Goal: Complete application form

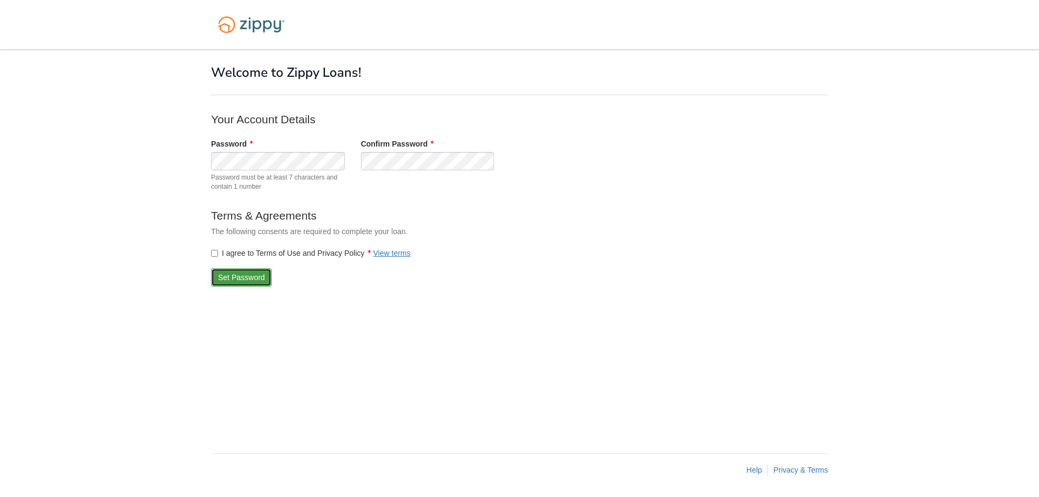
click at [237, 278] on button "Set Password" at bounding box center [241, 277] width 61 height 18
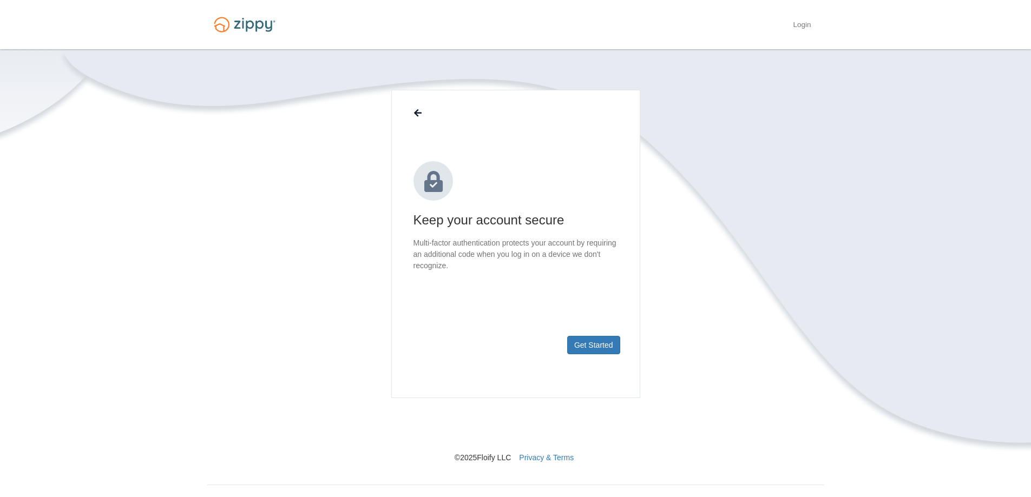
click at [814, 157] on section "Keep your account secure Multi-factor authentication protects your account by r…" at bounding box center [515, 276] width 617 height 373
click at [610, 343] on button "Get Started" at bounding box center [593, 345] width 53 height 18
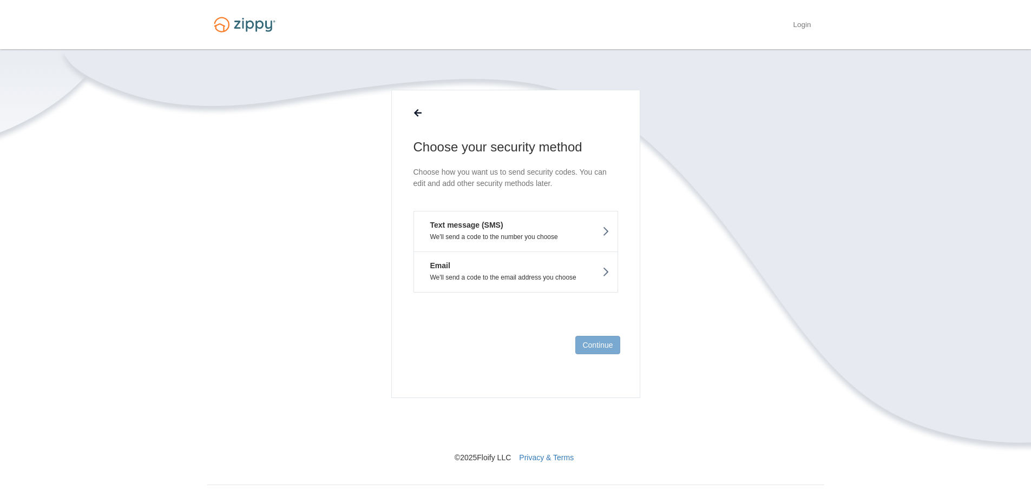
click at [539, 230] on button "Text message (SMS) We'll send a code to the number you choose" at bounding box center [515, 231] width 205 height 41
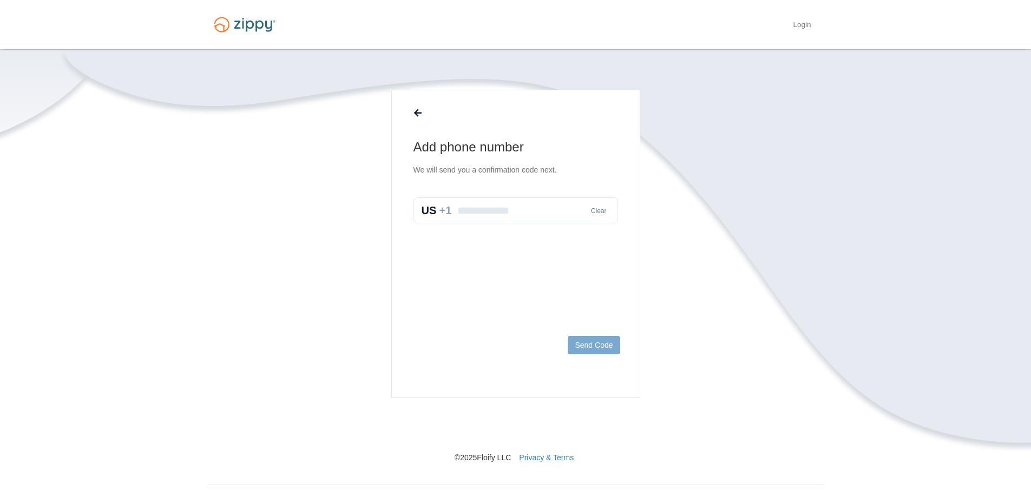
click at [507, 209] on input "text" at bounding box center [515, 210] width 205 height 26
type input "**********"
click at [599, 344] on button "Send Code" at bounding box center [594, 345] width 52 height 18
click at [484, 219] on input "text" at bounding box center [515, 222] width 205 height 26
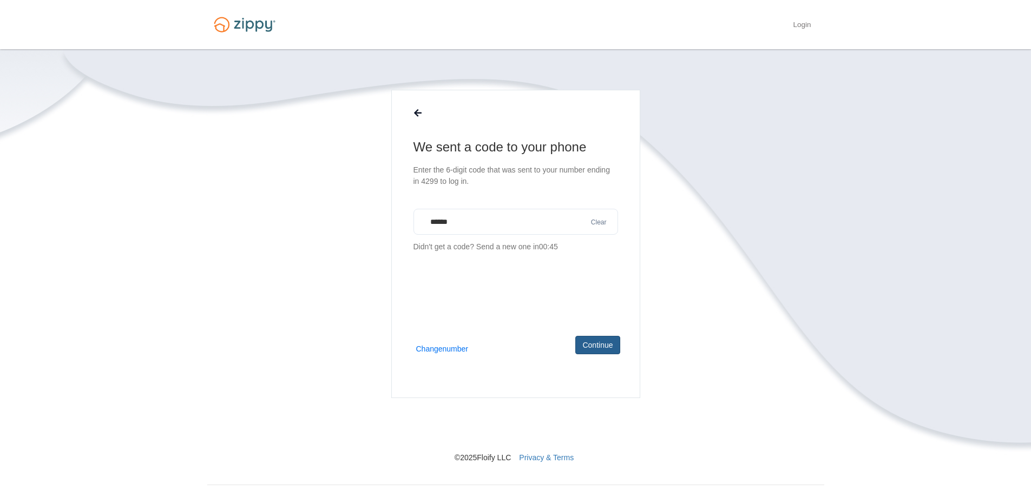
type input "******"
click at [597, 352] on button "Continue" at bounding box center [597, 345] width 44 height 18
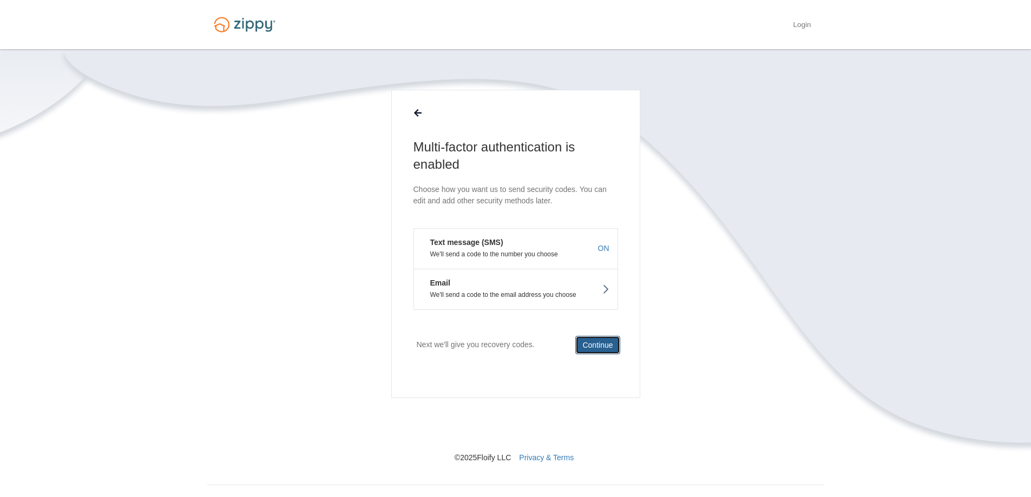
click at [595, 352] on button "Continue" at bounding box center [597, 345] width 44 height 18
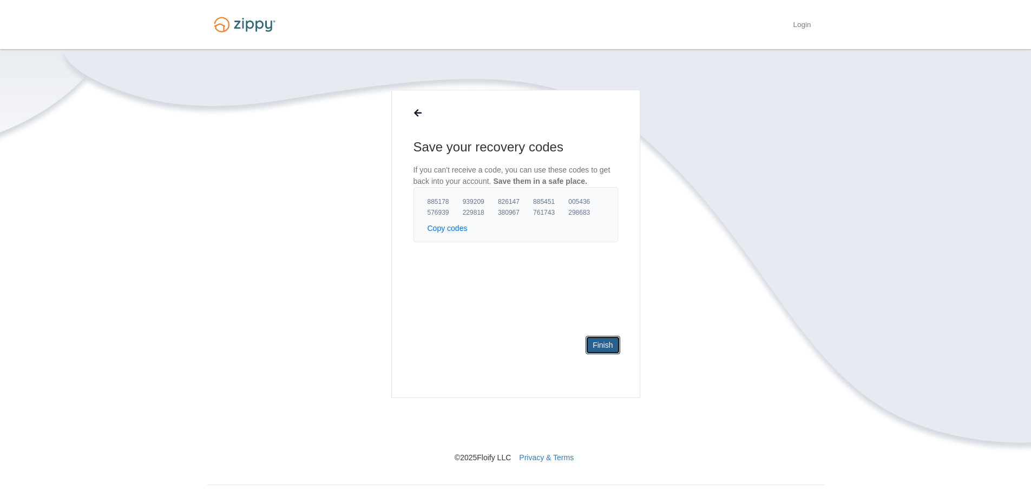
click at [595, 352] on link "Finish" at bounding box center [602, 345] width 34 height 18
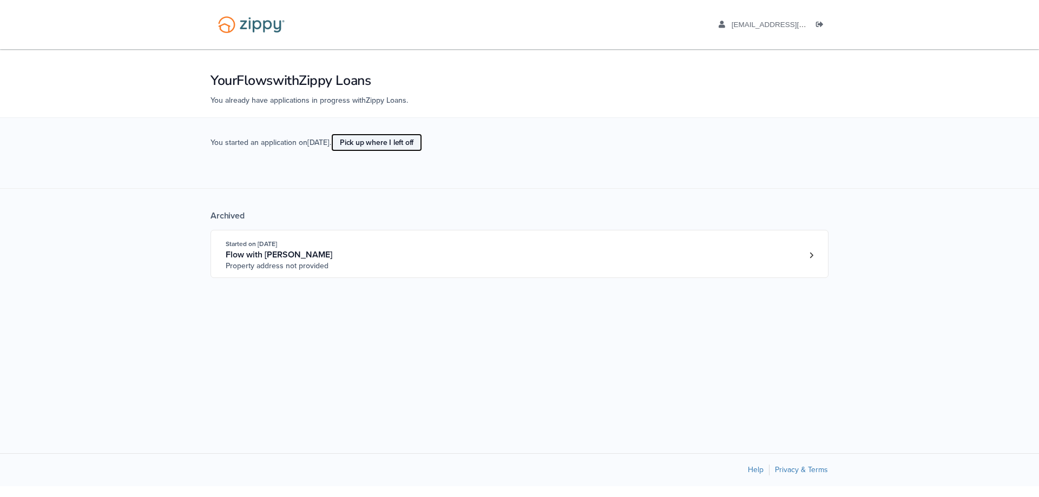
click at [398, 134] on link "Pick up where I left off" at bounding box center [376, 143] width 91 height 18
click at [818, 256] on link "Loan number 4219368" at bounding box center [811, 255] width 16 height 16
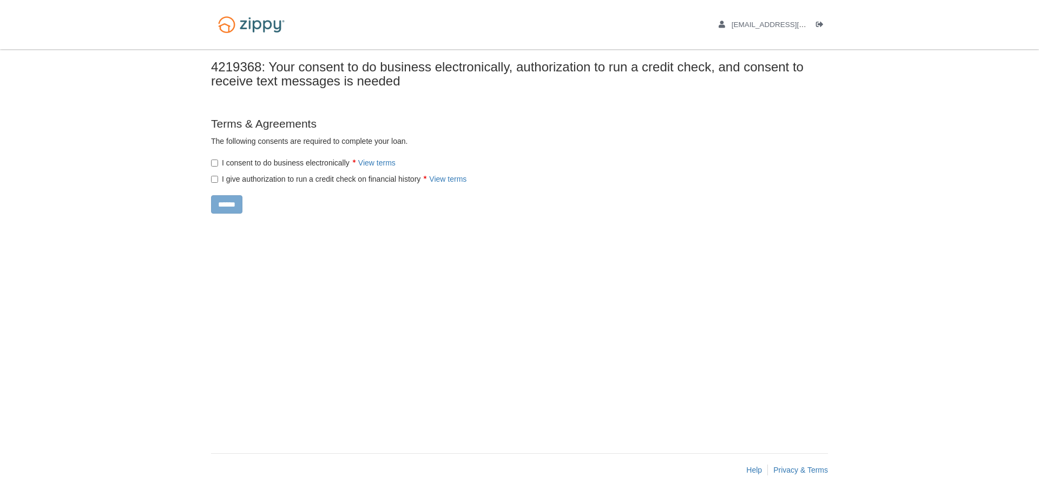
click at [219, 164] on label "I consent to do business electronically View terms" at bounding box center [303, 162] width 184 height 11
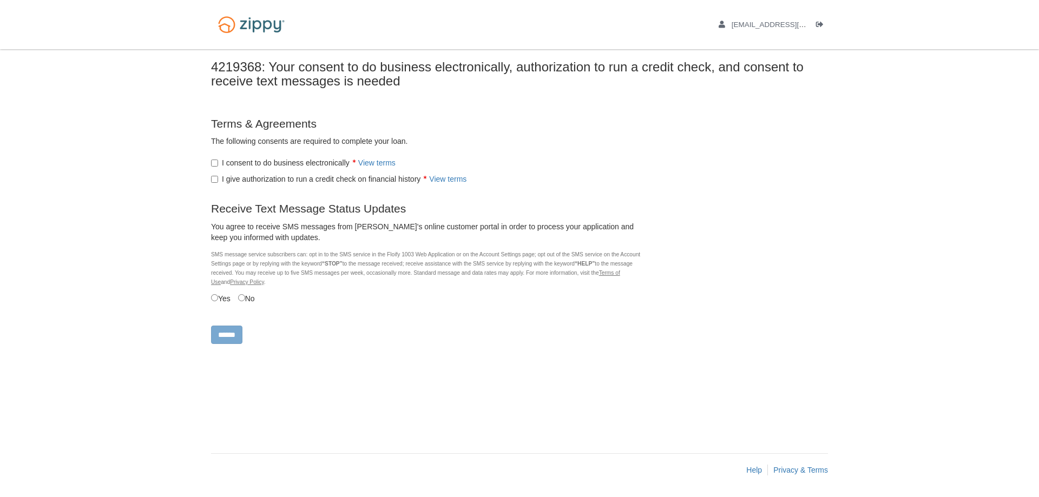
click at [219, 180] on label "I give authorization to run a credit check on financial history View terms" at bounding box center [338, 179] width 255 height 11
click at [248, 301] on label "No" at bounding box center [246, 298] width 17 height 12
click at [241, 332] on input "******" at bounding box center [226, 335] width 31 height 18
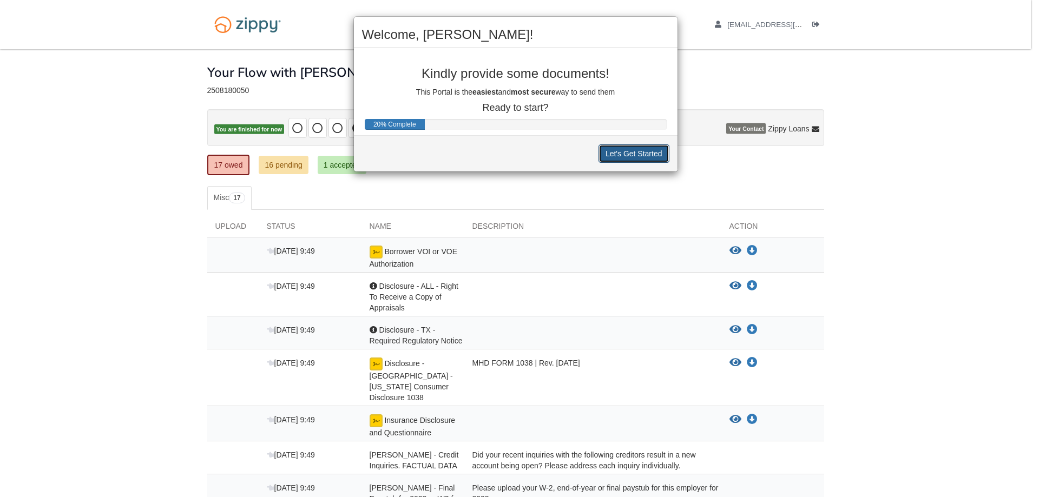
click at [611, 157] on button "Let's Get Started" at bounding box center [633, 153] width 71 height 18
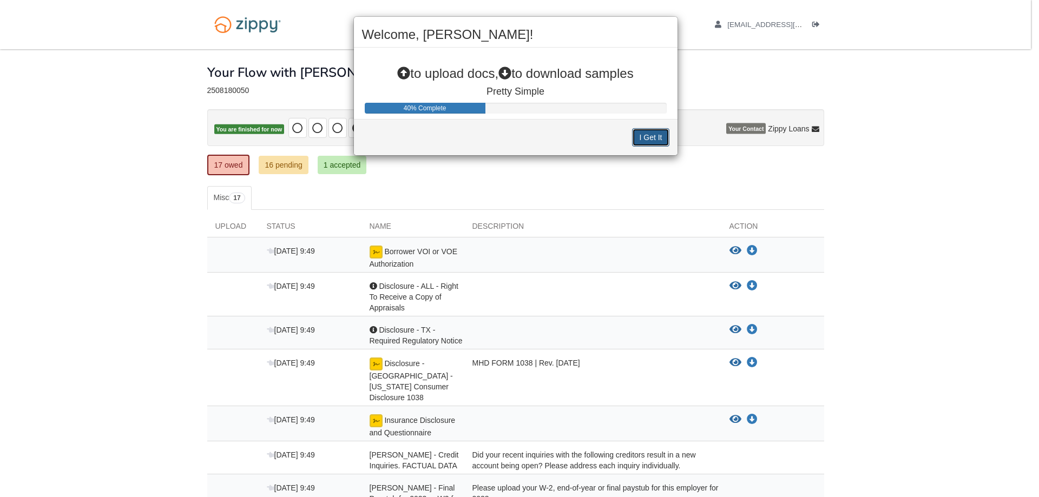
click at [649, 140] on button "I Get It" at bounding box center [650, 137] width 37 height 18
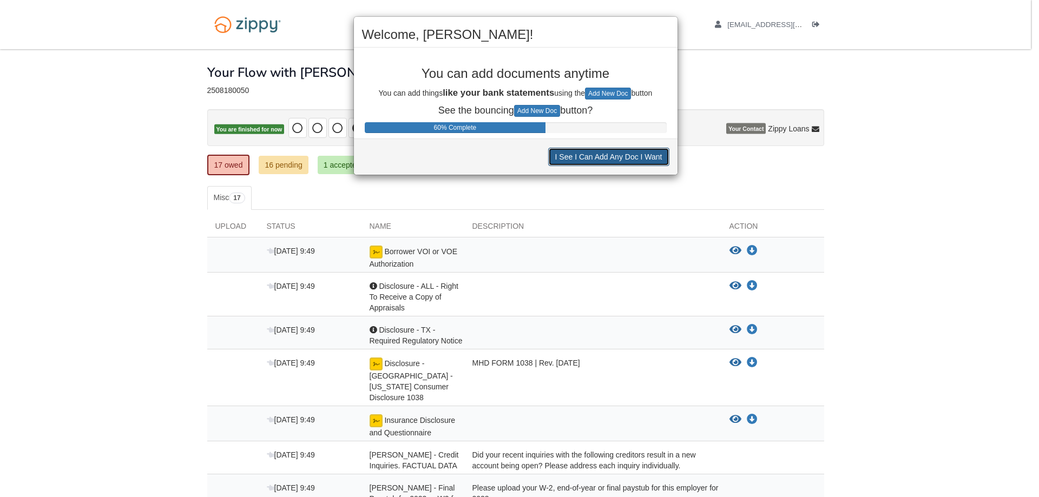
click at [630, 156] on button "I See I Can Add Any Doc I Want" at bounding box center [608, 157] width 121 height 18
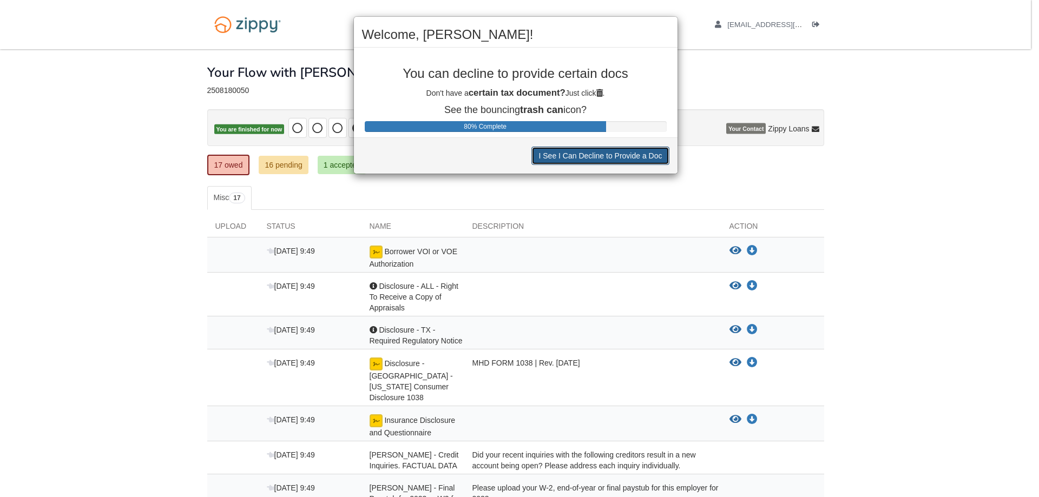
click at [630, 156] on button "I See I Can Decline to Provide a Doc" at bounding box center [599, 156] width 137 height 18
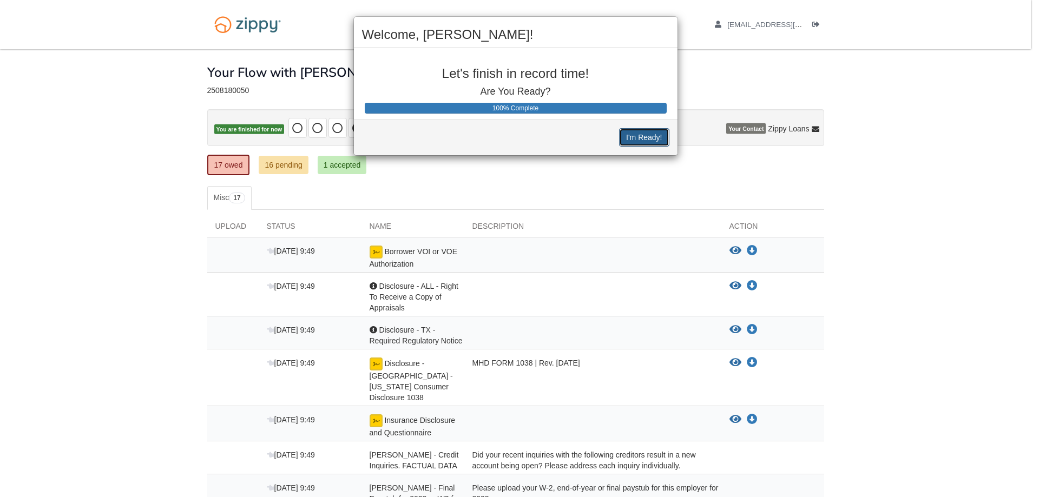
click at [648, 140] on button "I'm Ready!" at bounding box center [644, 137] width 50 height 18
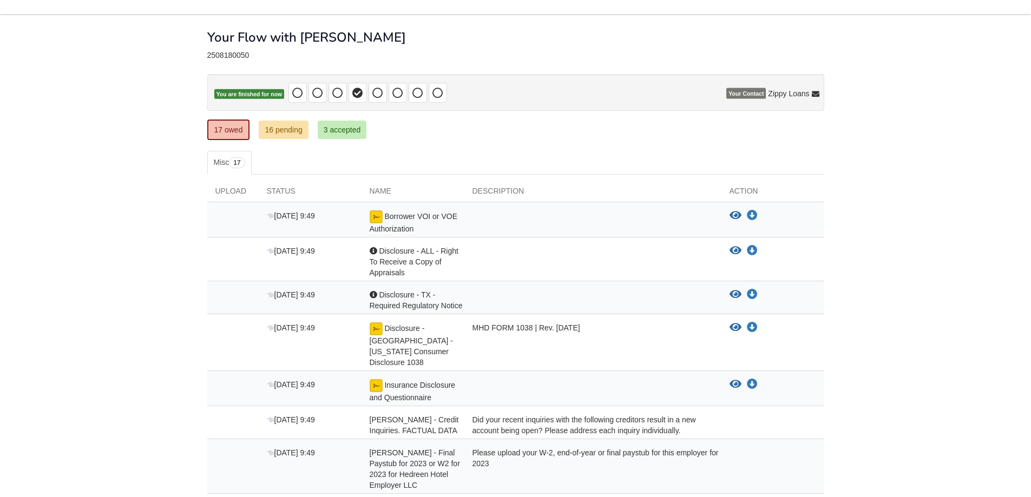
scroll to position [54, 0]
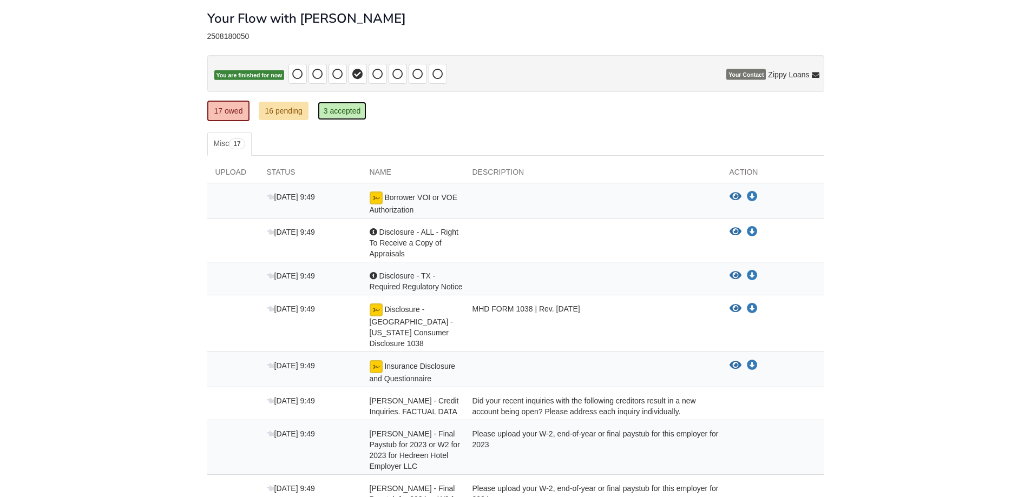
click at [359, 112] on link "3 accepted" at bounding box center [342, 111] width 49 height 18
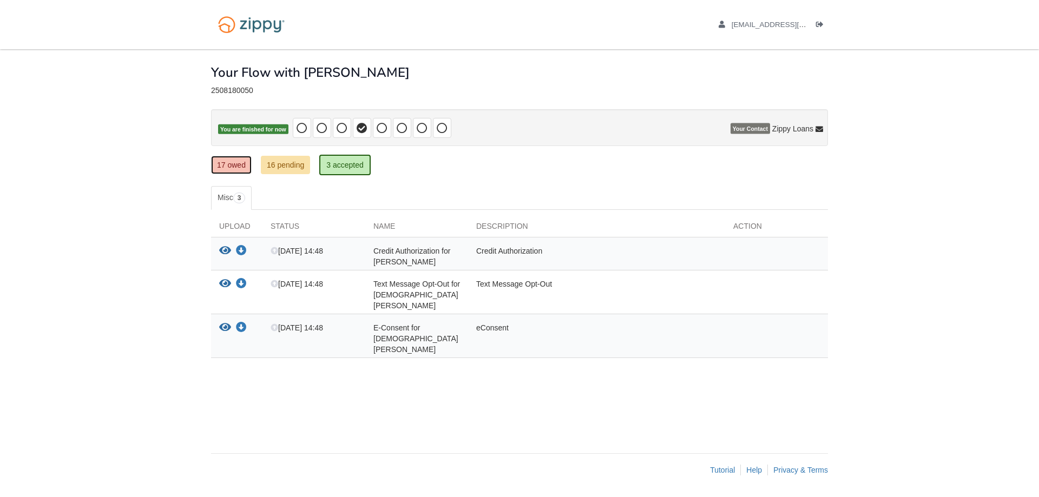
click at [235, 158] on link "17 owed" at bounding box center [231, 165] width 41 height 18
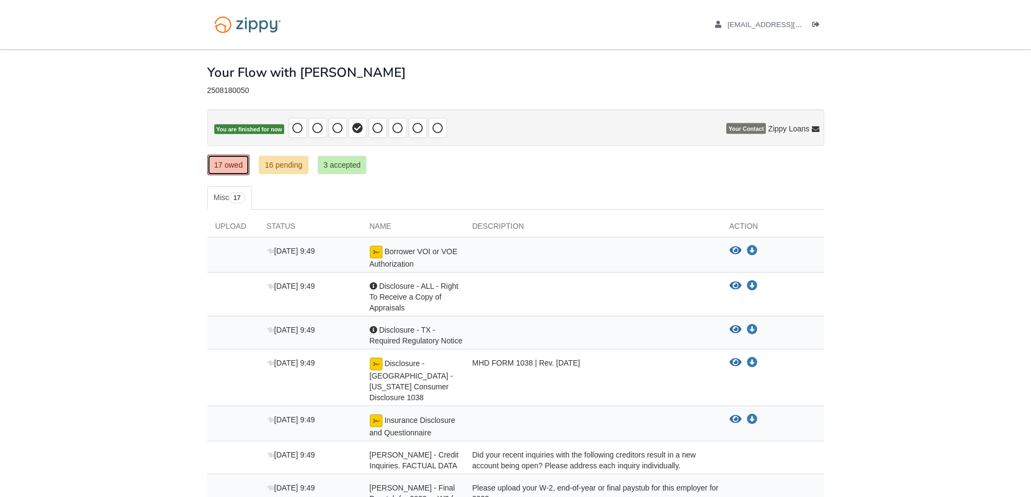
click at [230, 162] on link "17 owed" at bounding box center [228, 165] width 43 height 21
